Goal: Book appointment/travel/reservation

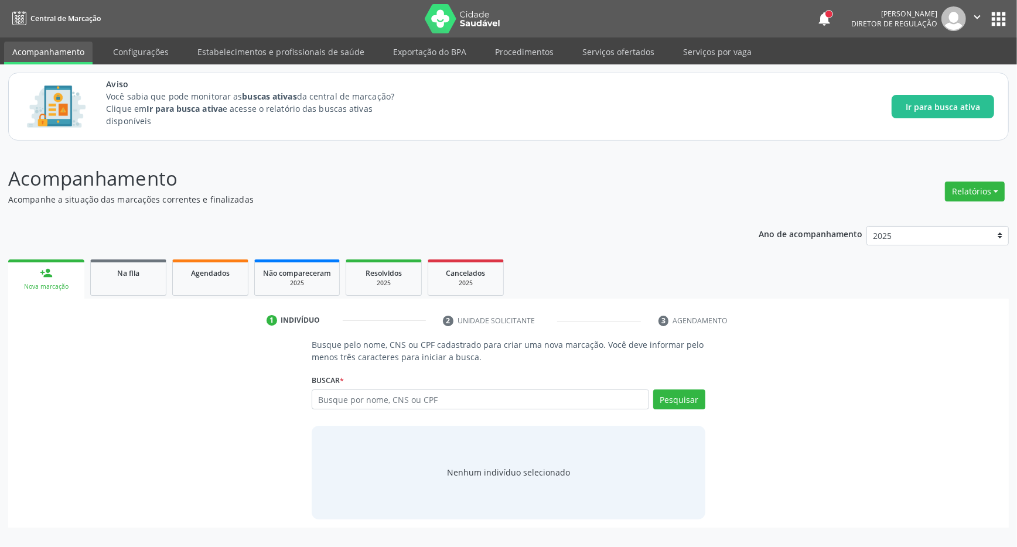
click at [357, 401] on input "text" at bounding box center [480, 399] width 337 height 20
type input "706205541997668"
click at [676, 399] on button "Pesquisar" at bounding box center [679, 399] width 52 height 20
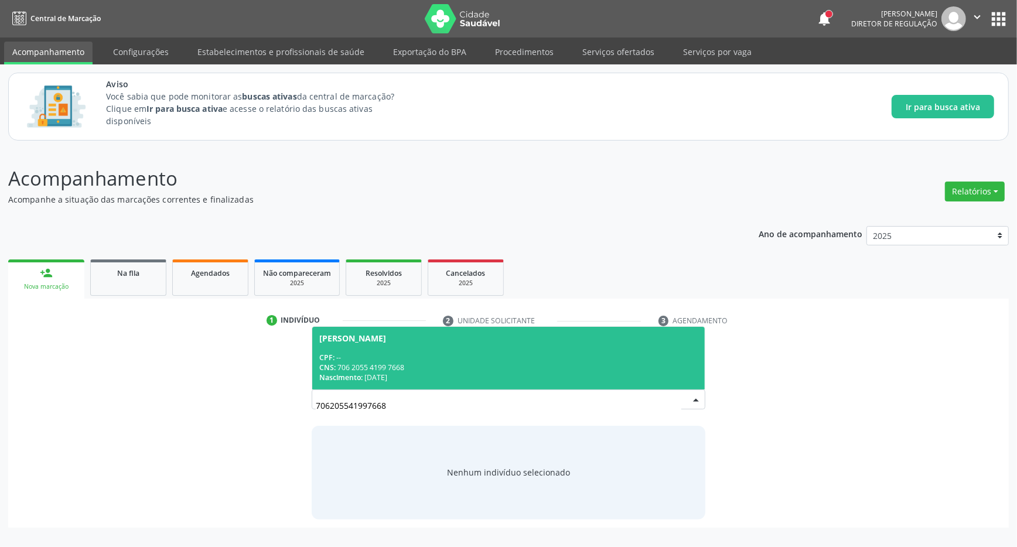
click at [377, 359] on div "CPF: --" at bounding box center [508, 358] width 378 height 10
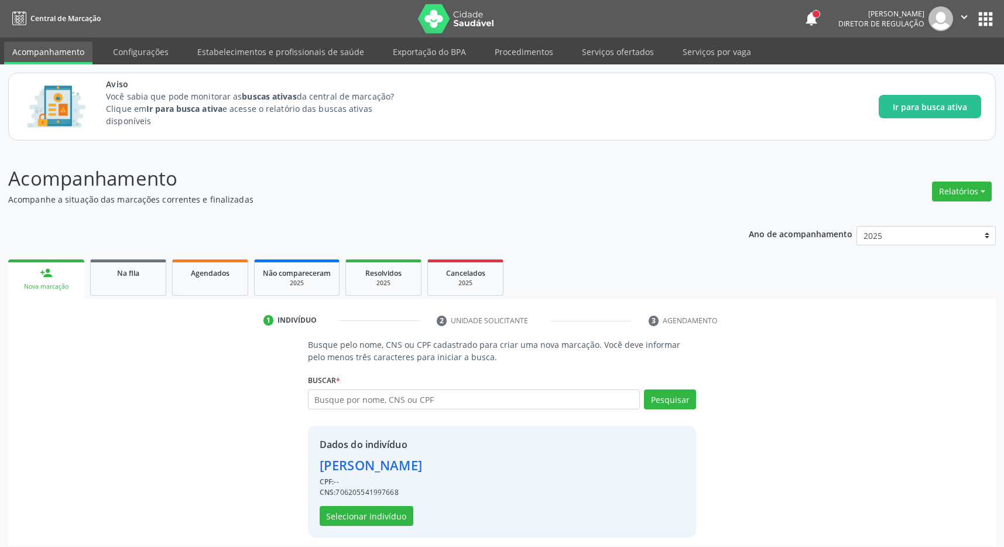
scroll to position [8, 0]
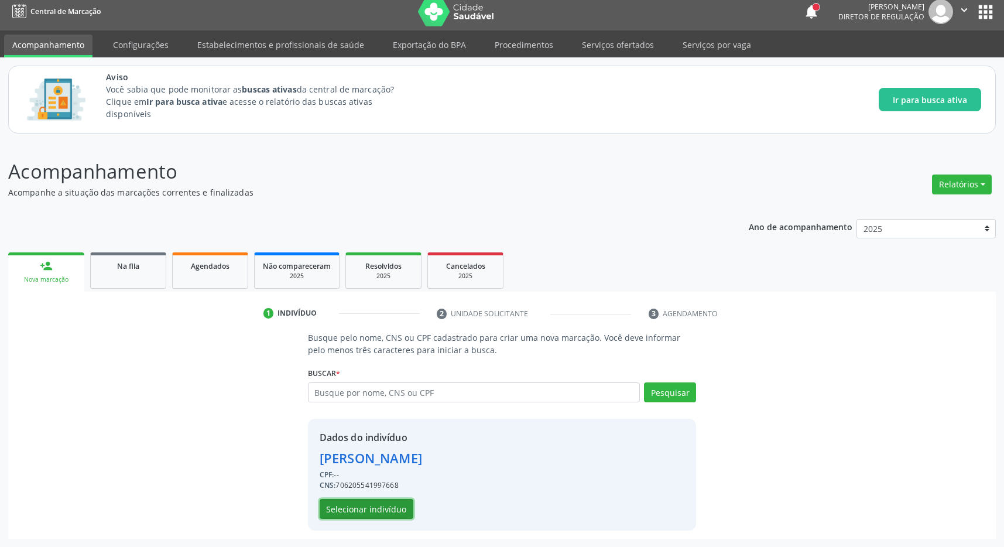
click at [354, 507] on button "Selecionar indivíduo" at bounding box center [367, 509] width 94 height 20
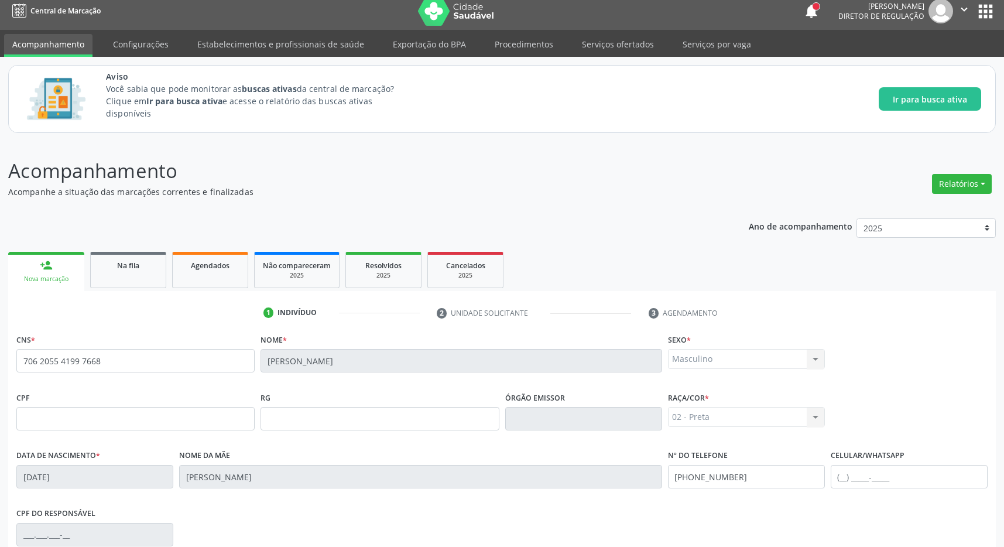
scroll to position [173, 0]
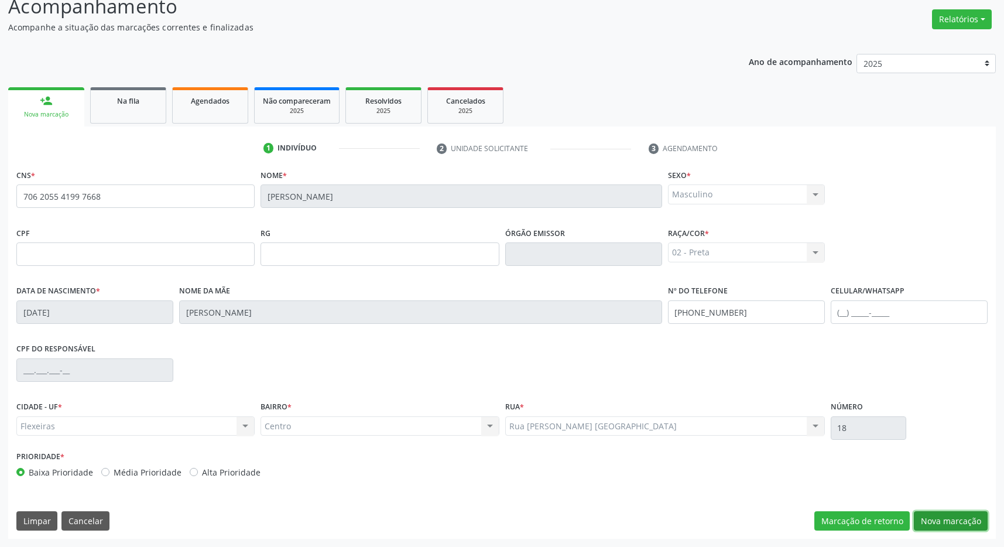
click at [936, 521] on button "Nova marcação" at bounding box center [951, 521] width 74 height 20
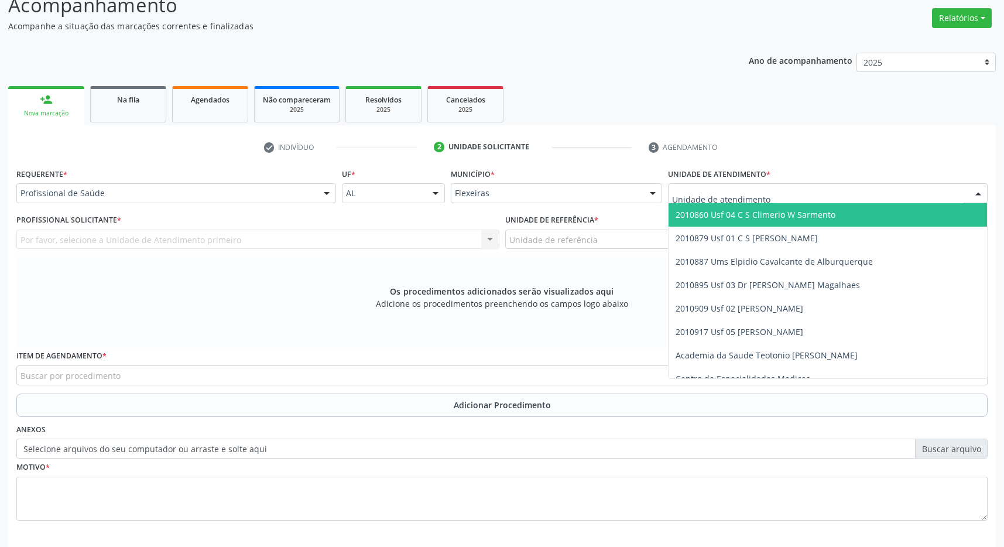
click at [766, 210] on span "2010860 Usf 04 C S Climerio W Sarmento" at bounding box center [756, 214] width 160 height 11
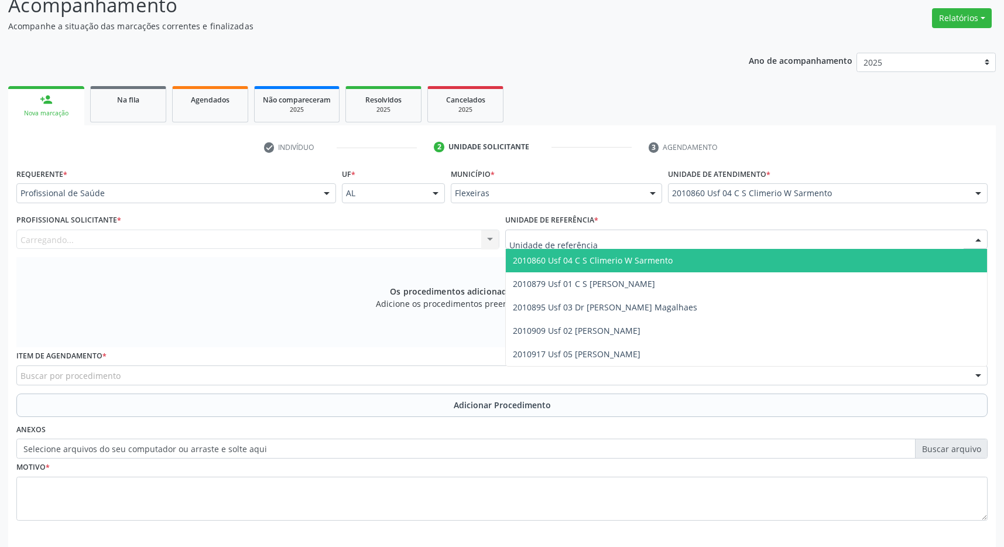
click at [756, 234] on div at bounding box center [746, 240] width 483 height 20
click at [745, 260] on span "2010860 Usf 04 C S Climerio W Sarmento" at bounding box center [747, 260] width 482 height 23
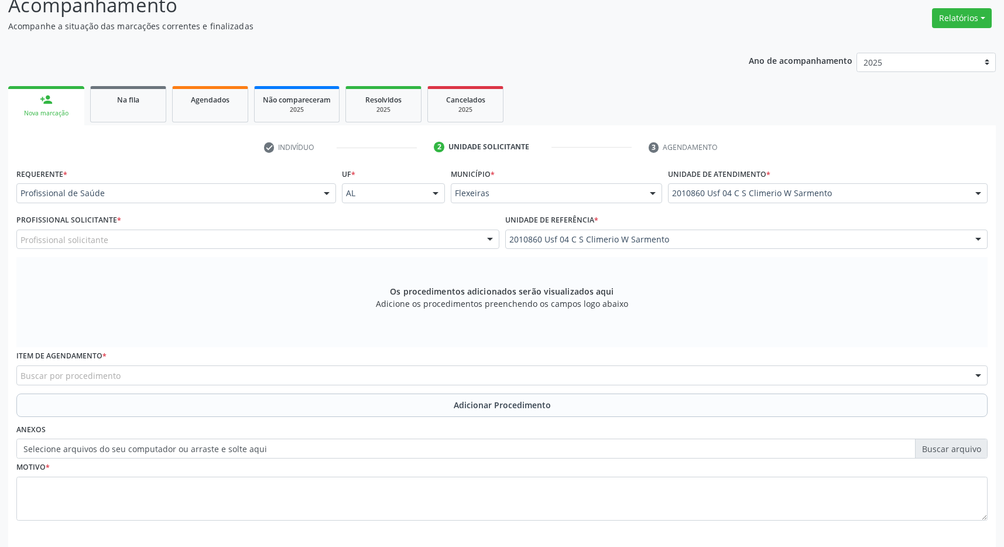
click at [454, 240] on div "Profissional solicitante" at bounding box center [257, 240] width 483 height 20
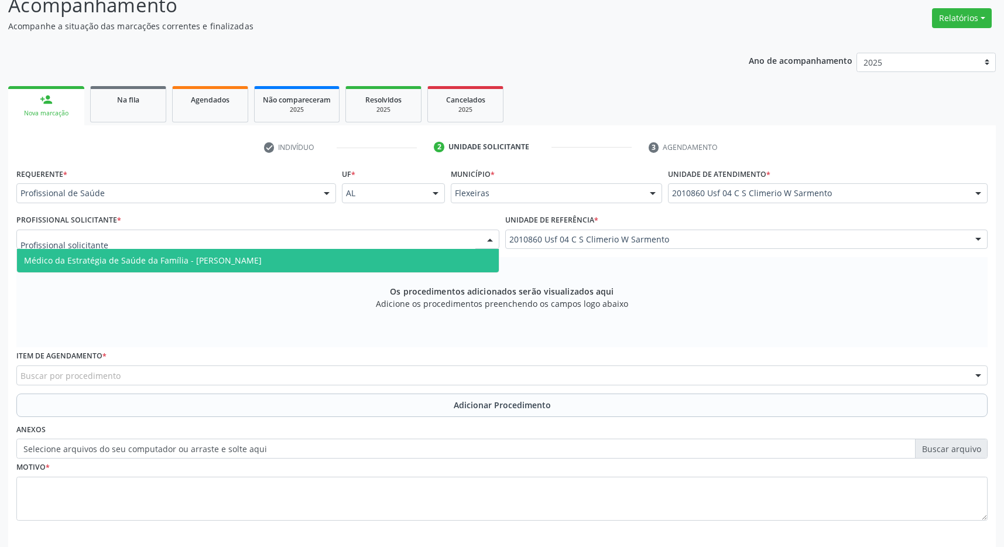
click at [428, 260] on span "Médico da Estratégia de Saúde da Família - [PERSON_NAME]" at bounding box center [258, 260] width 482 height 23
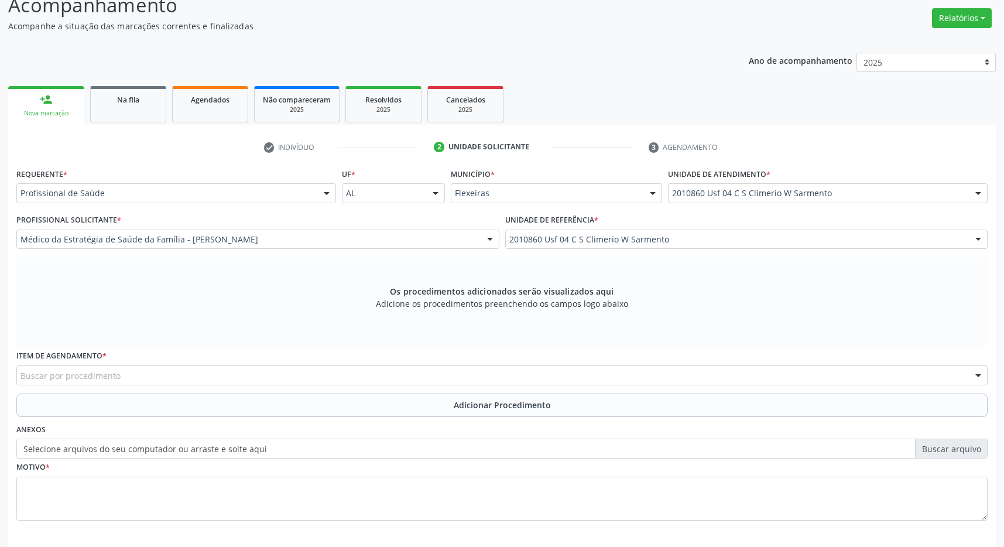
click at [330, 377] on div "Buscar por procedimento" at bounding box center [502, 375] width 972 height 20
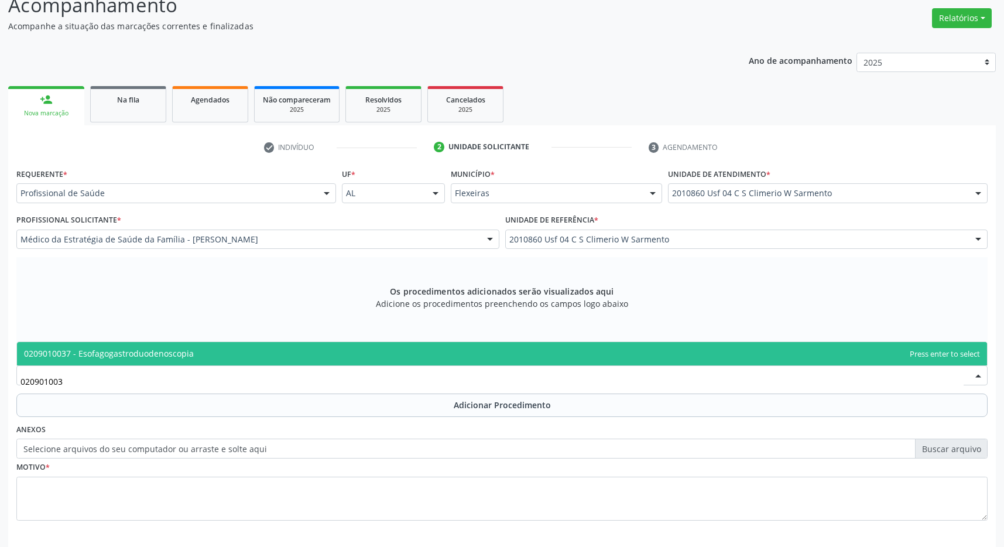
type input "0209010037"
click at [359, 347] on span "0209010037 - Esofagogastroduodenoscopia" at bounding box center [502, 353] width 970 height 23
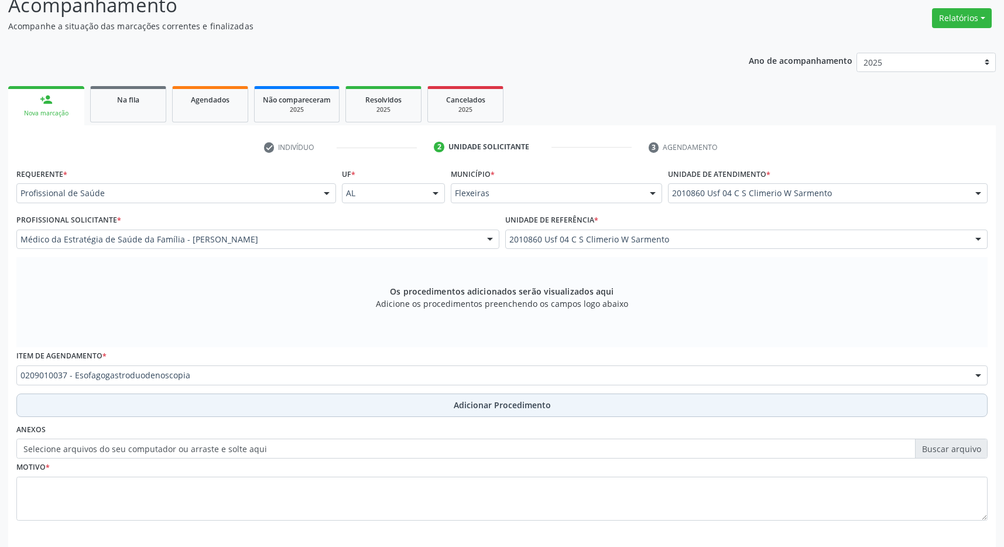
click at [504, 403] on span "Adicionar Procedimento" at bounding box center [502, 405] width 97 height 12
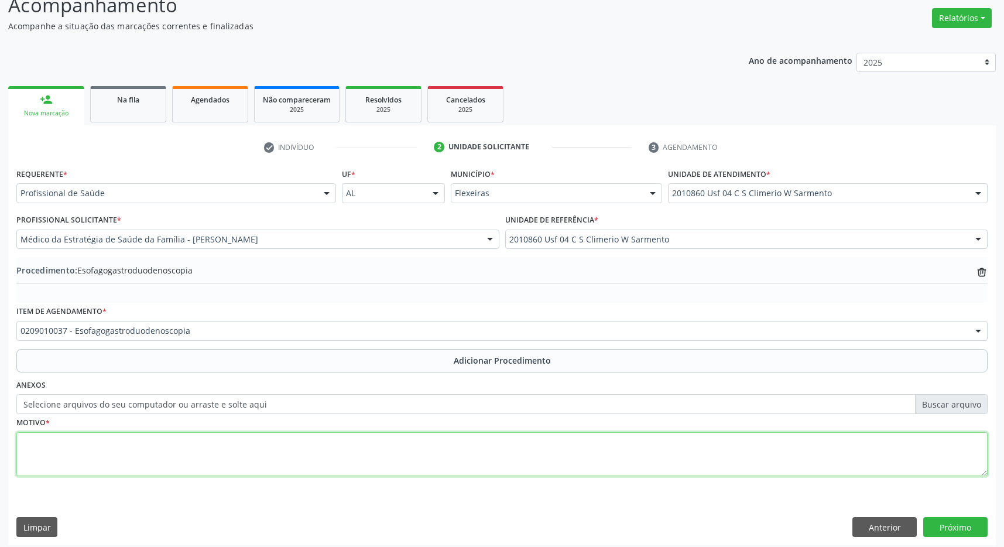
click at [452, 468] on textarea at bounding box center [502, 454] width 972 height 45
click at [126, 445] on textarea "epigastralgia com sensaçãorefluxo" at bounding box center [502, 454] width 972 height 45
type textarea "epigastralgia com sensação refluxo"
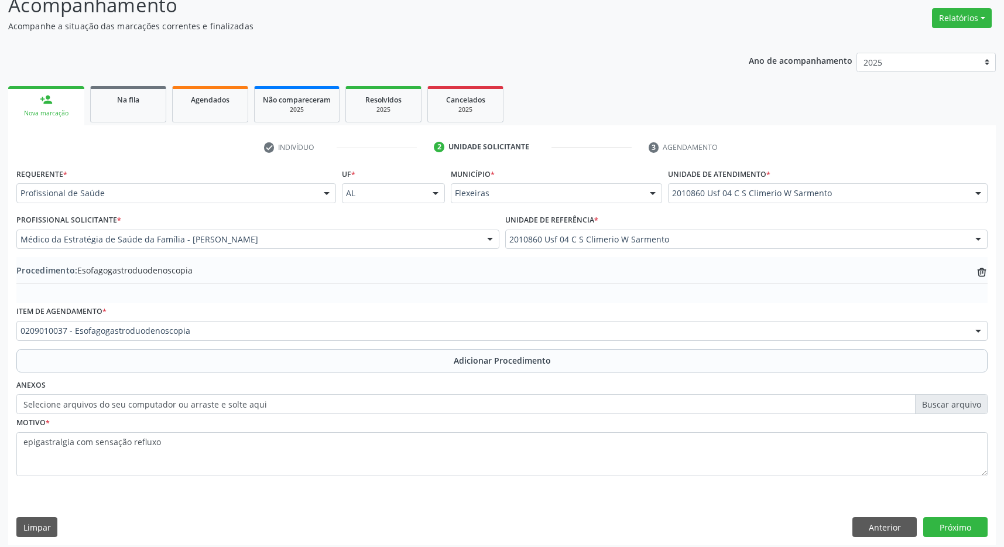
click at [983, 515] on div "Requerente * Profissional de Saúde Profissional de Saúde Paciente Nenhum result…" at bounding box center [502, 354] width 988 height 379
click at [958, 522] on button "Próximo" at bounding box center [956, 527] width 64 height 20
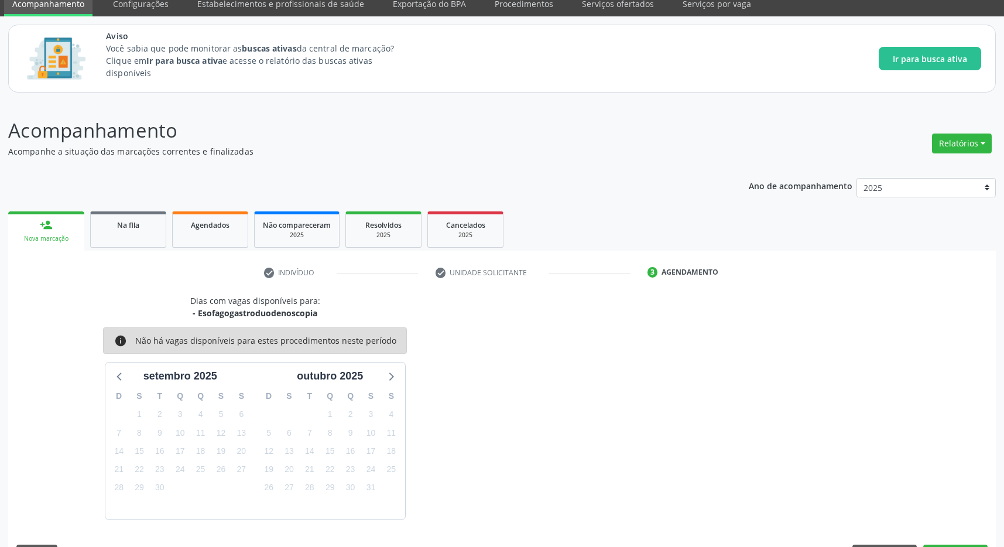
scroll to position [83, 0]
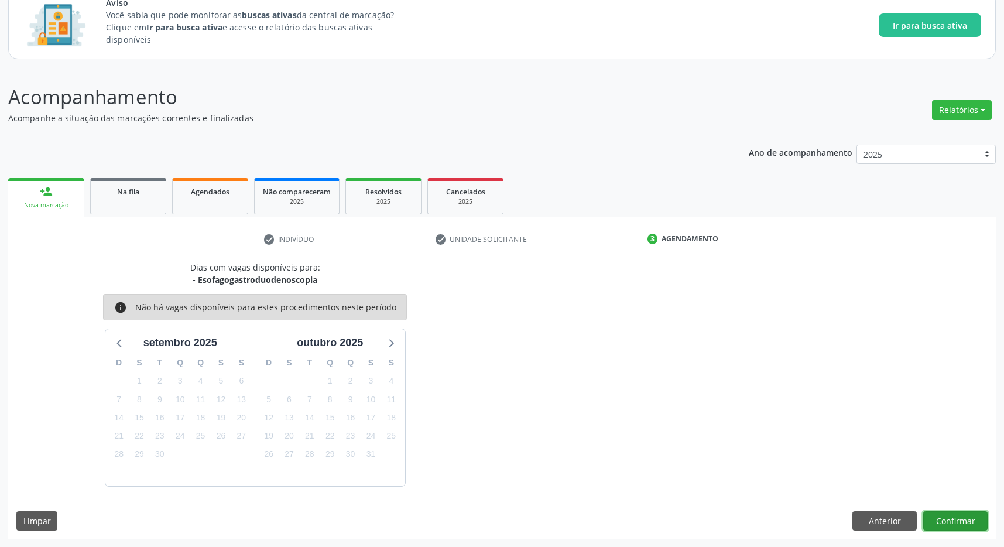
click at [963, 516] on button "Confirmar" at bounding box center [956, 521] width 64 height 20
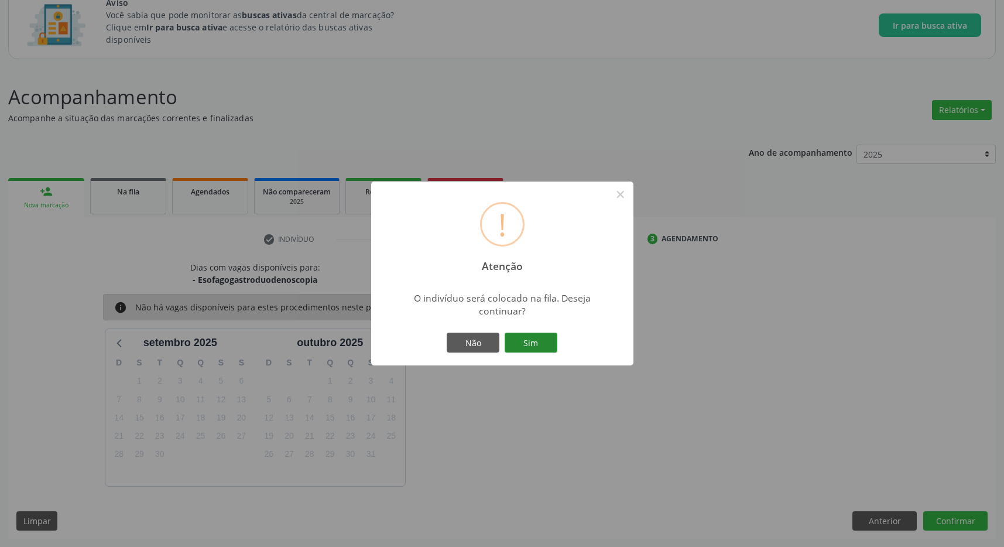
click at [523, 337] on button "Sim" at bounding box center [531, 343] width 53 height 20
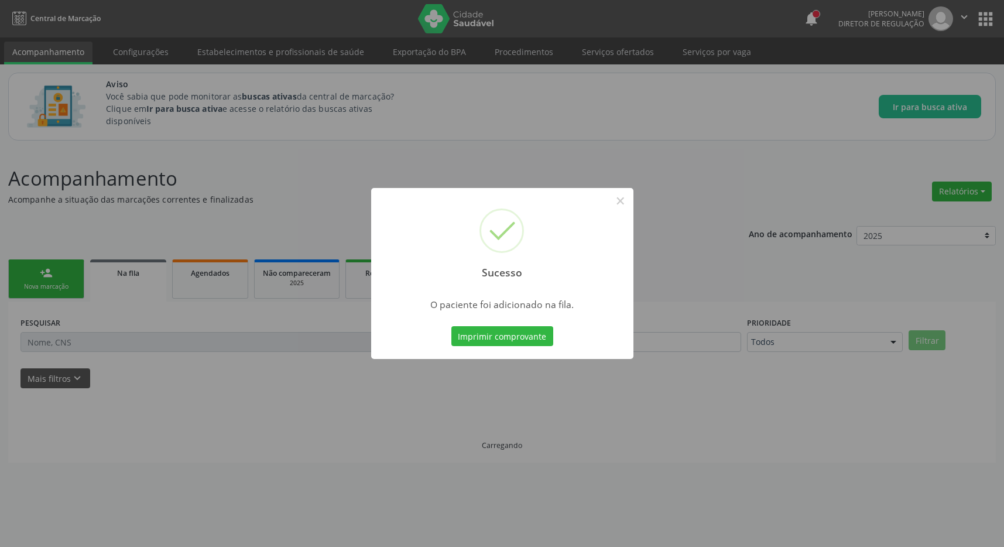
scroll to position [0, 0]
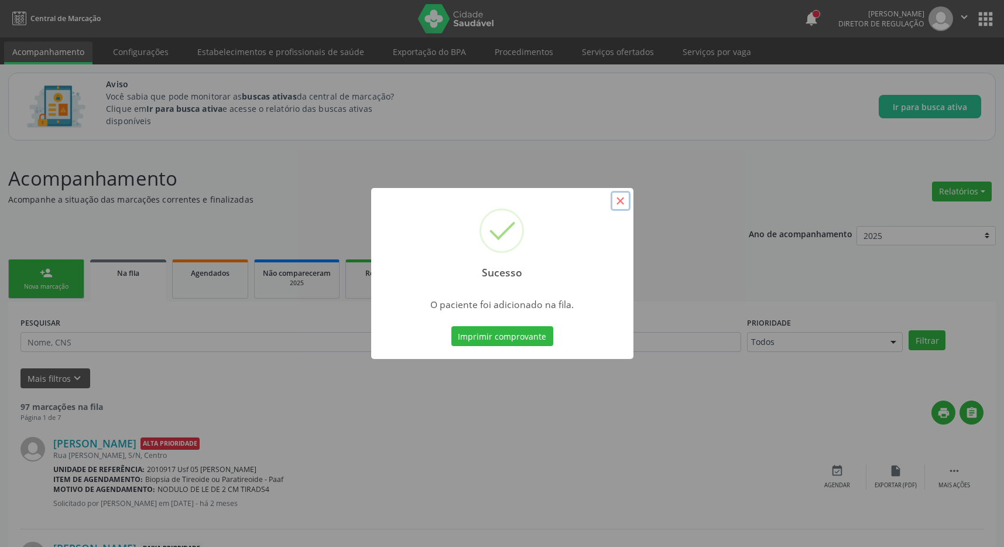
click at [623, 199] on button "×" at bounding box center [621, 201] width 20 height 20
